Goal: Task Accomplishment & Management: Manage account settings

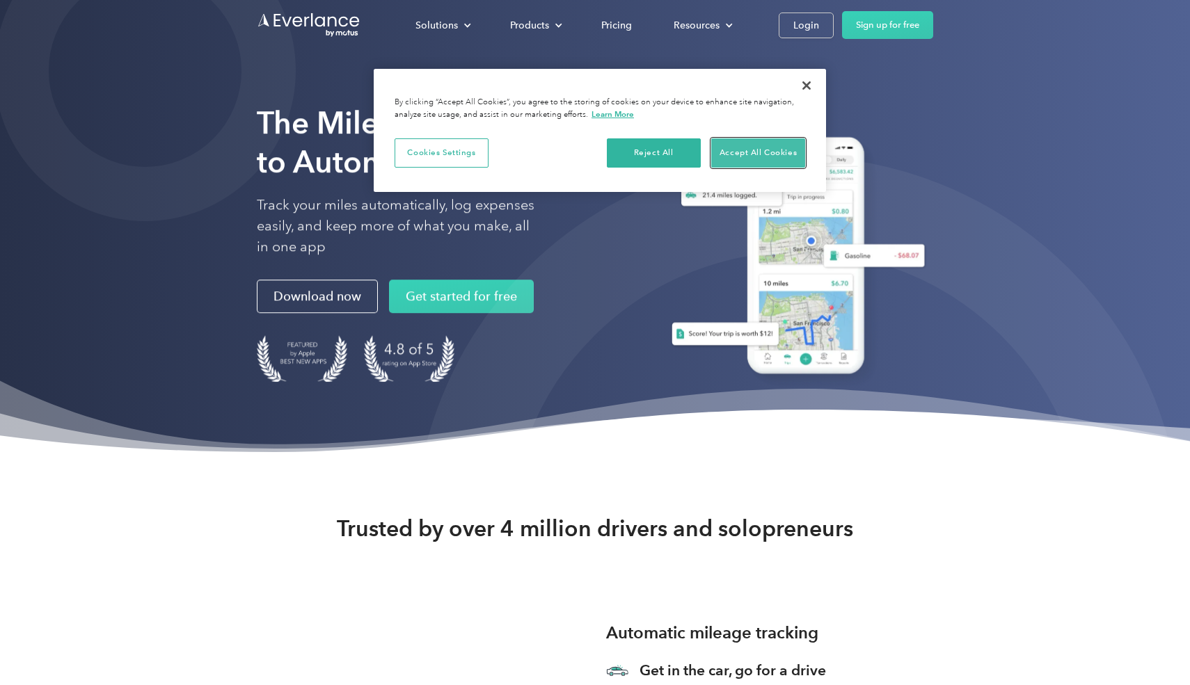
click at [748, 154] on button "Accept All Cookies" at bounding box center [758, 152] width 94 height 29
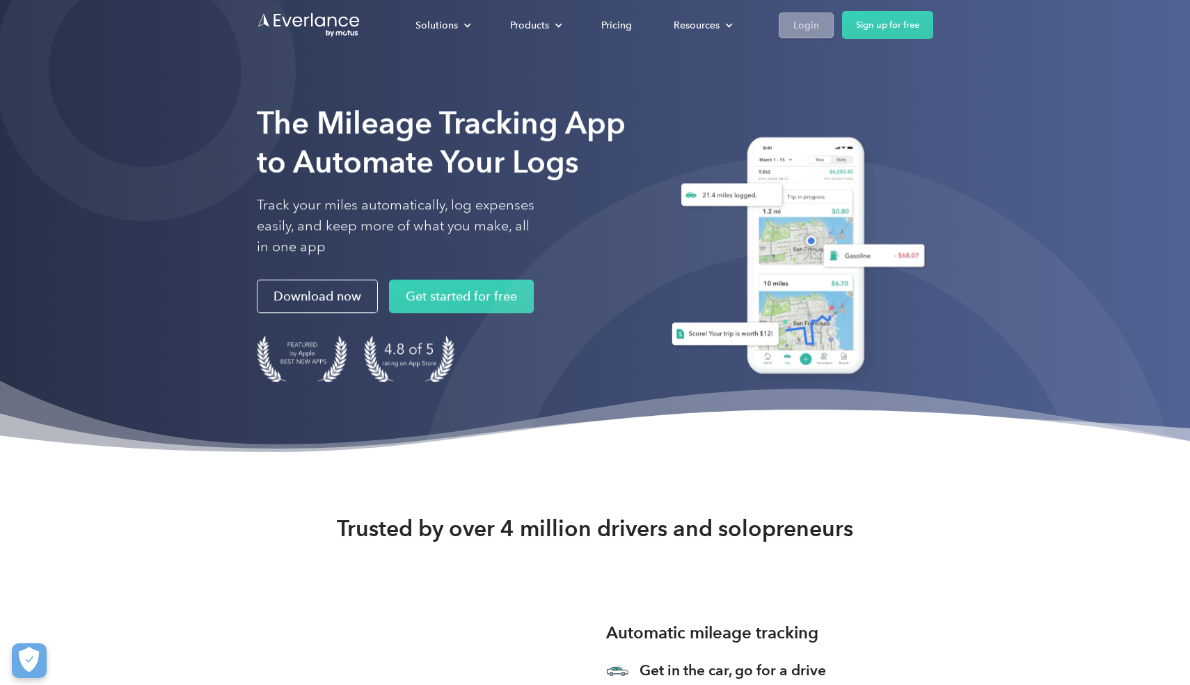
click at [814, 27] on div "Login" at bounding box center [806, 25] width 26 height 17
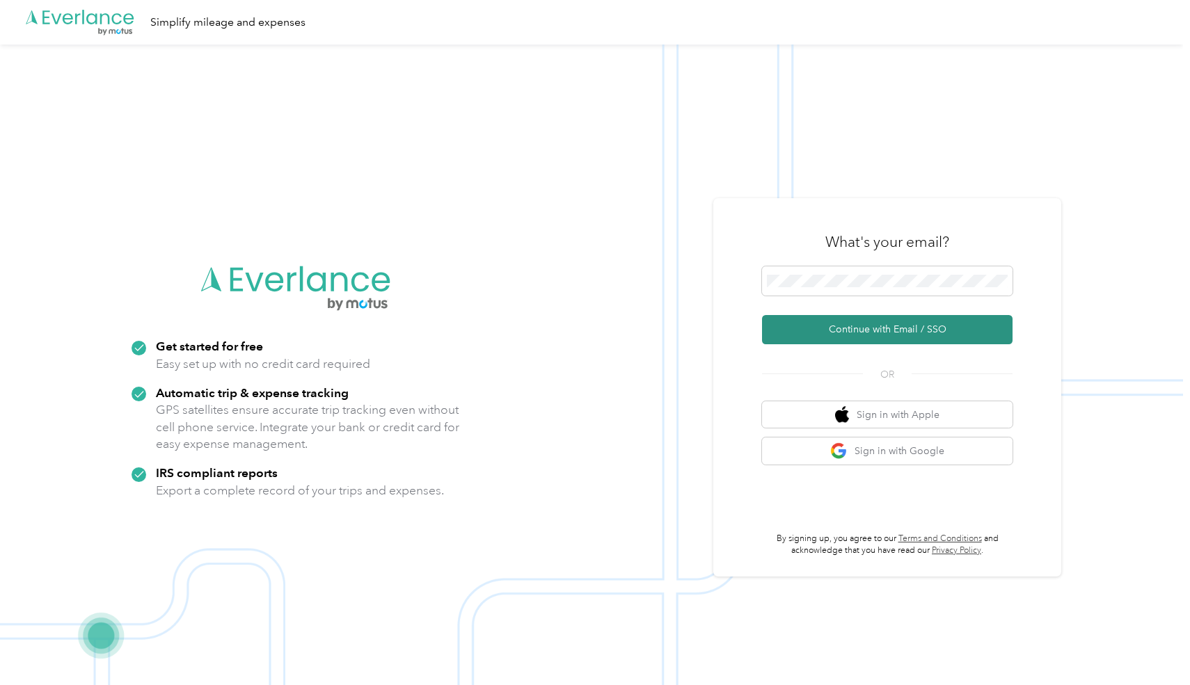
click at [883, 333] on button "Continue with Email / SSO" at bounding box center [887, 329] width 250 height 29
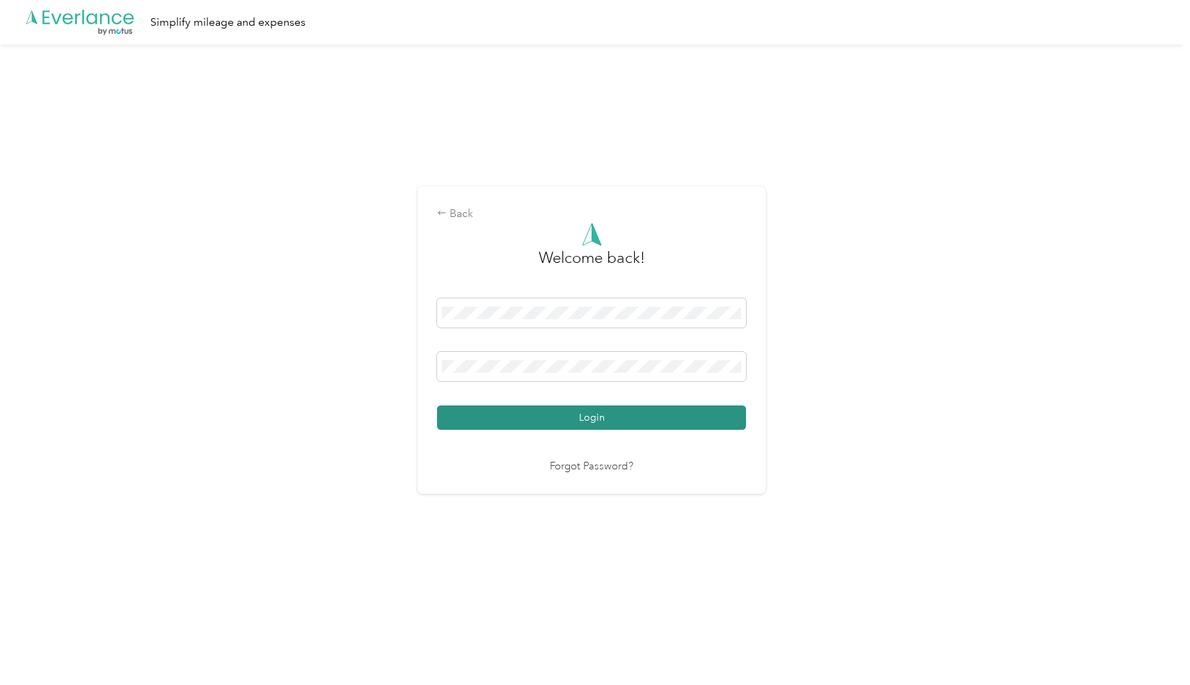
click at [581, 420] on button "Login" at bounding box center [591, 418] width 309 height 24
